Goal: Information Seeking & Learning: Learn about a topic

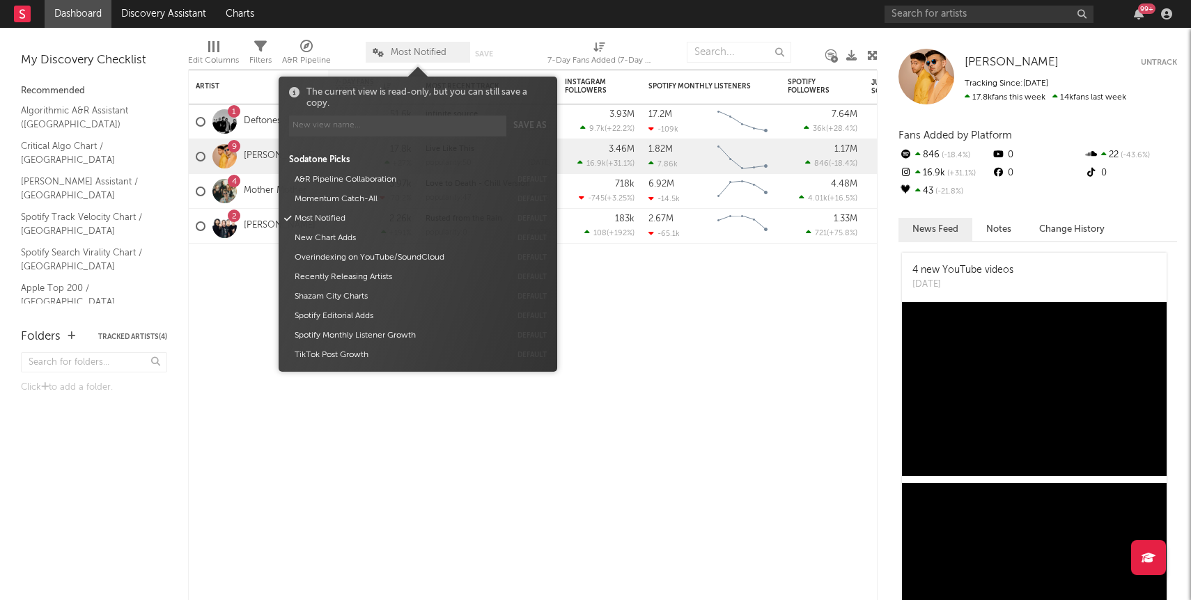
click at [420, 52] on span "Most Notified" at bounding box center [419, 52] width 56 height 9
click at [593, 477] on div "Artist Notifications 7-Day Fans Added WoW % Change Most Recent Track Popularity…" at bounding box center [532, 335] width 689 height 531
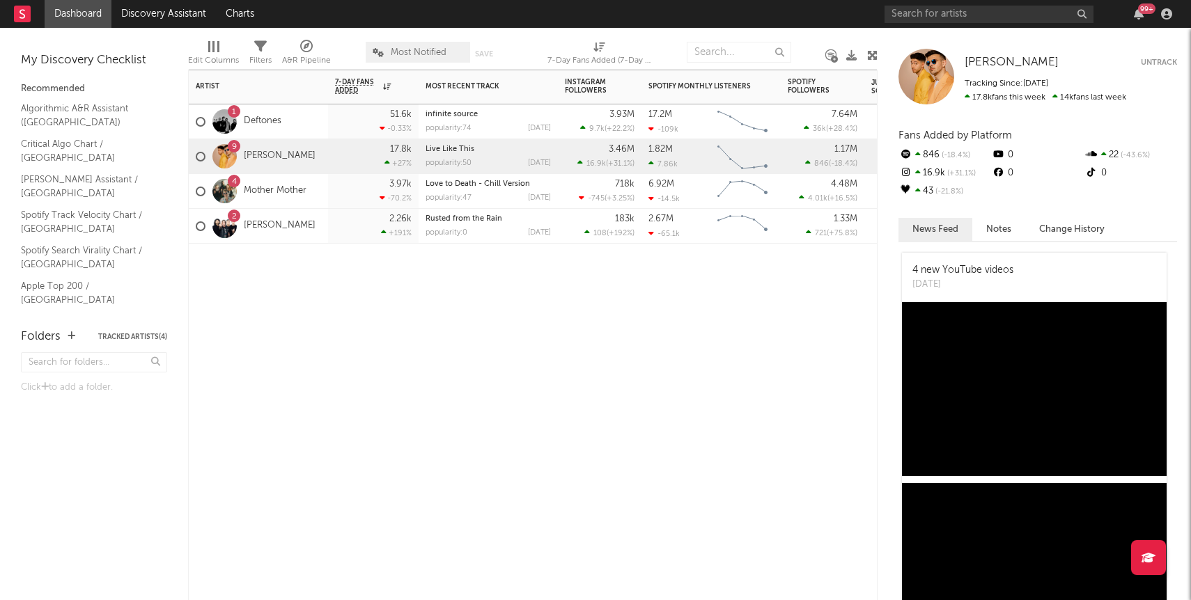
scroll to position [3, 0]
click at [87, 146] on link "Critical Algo Chart / [GEOGRAPHIC_DATA]" at bounding box center [87, 150] width 132 height 29
click at [295, 228] on div "2 [PERSON_NAME]" at bounding box center [258, 226] width 139 height 35
click at [293, 122] on div "1 Deftones" at bounding box center [258, 121] width 139 height 35
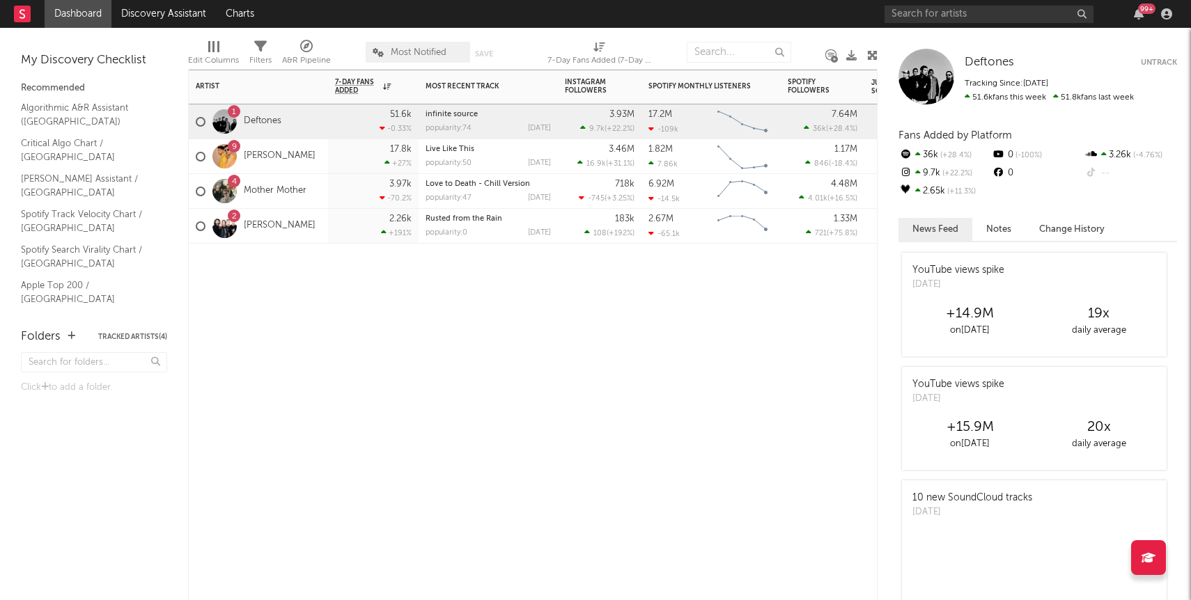
click at [313, 196] on div "4 Mother Mother" at bounding box center [258, 191] width 139 height 35
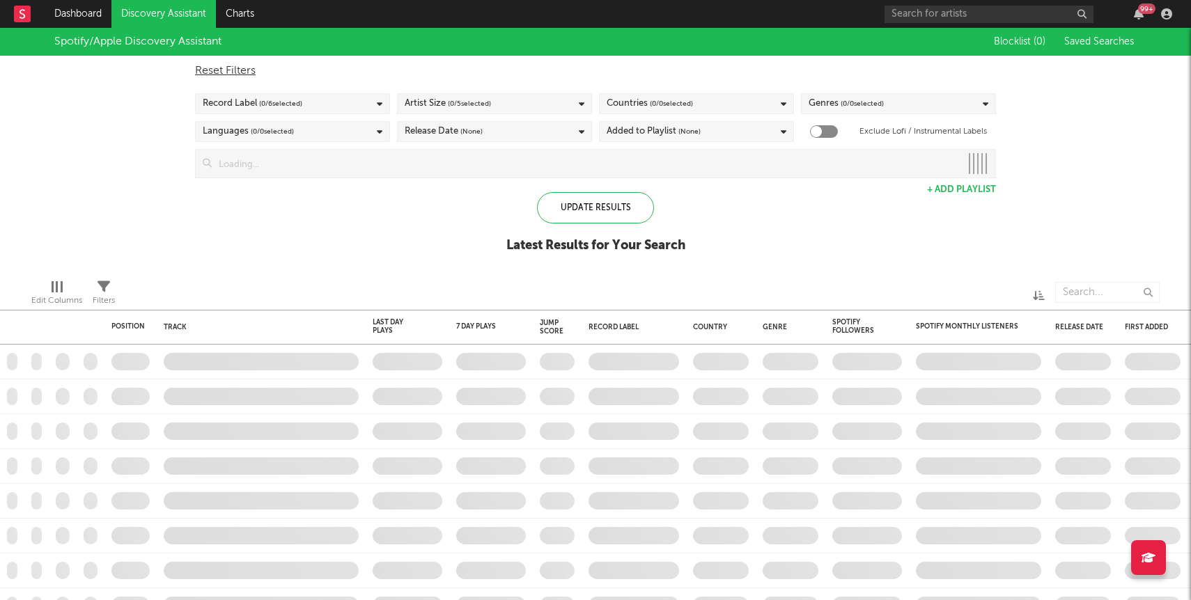
checkbox input "true"
